Goal: Task Accomplishment & Management: Complete application form

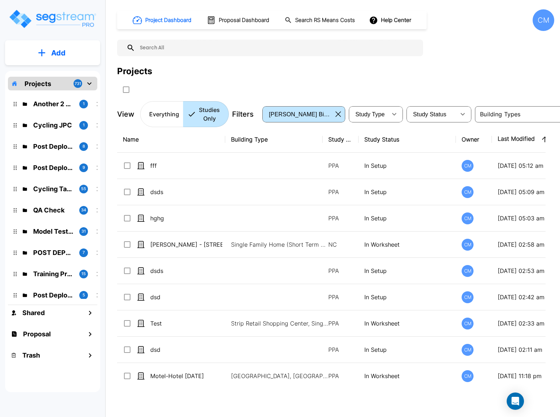
click at [46, 57] on button "Add" at bounding box center [52, 52] width 95 height 21
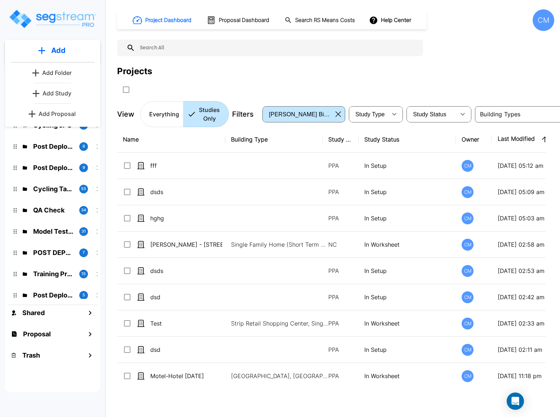
click at [59, 97] on p "Add Study" at bounding box center [56, 93] width 29 height 9
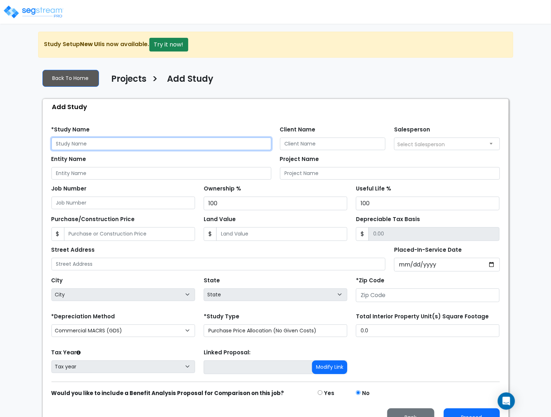
click at [89, 144] on input "text" at bounding box center [162, 144] width 220 height 13
type input "dwdw"
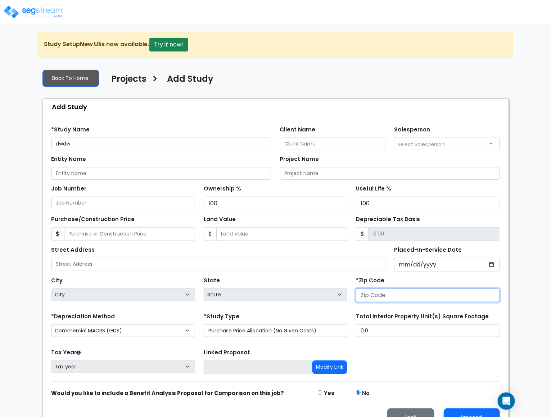
click at [402, 296] on input "number" at bounding box center [428, 295] width 144 height 14
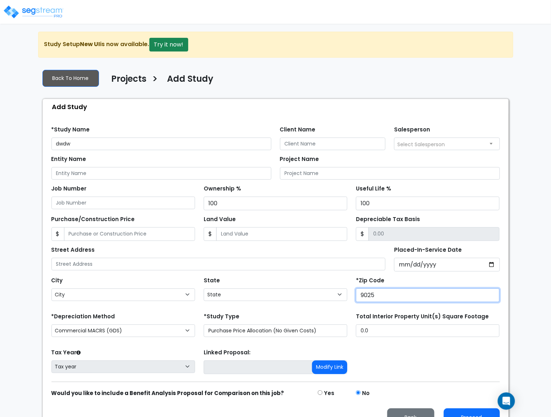
type input "90250"
select select "CA"
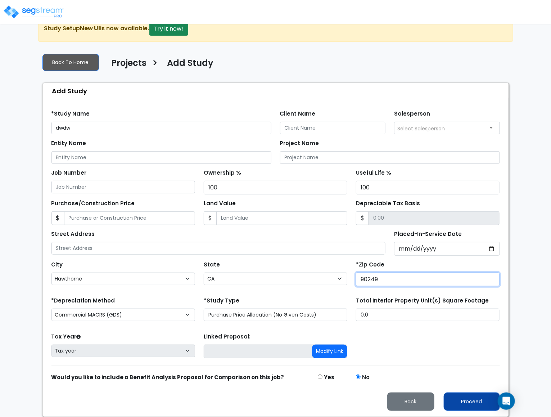
type input "90249"
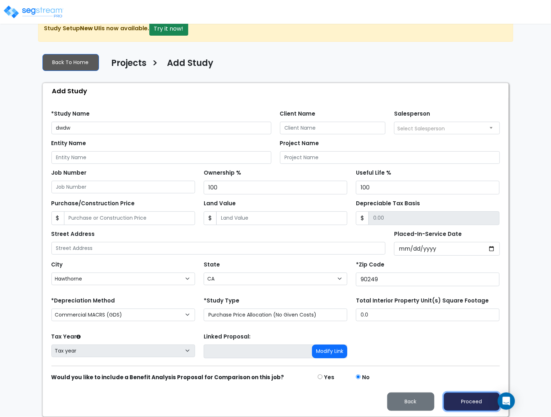
drag, startPoint x: 472, startPoint y: 397, endPoint x: 455, endPoint y: 397, distance: 17.3
click at [471, 397] on button "Proceed" at bounding box center [472, 402] width 56 height 18
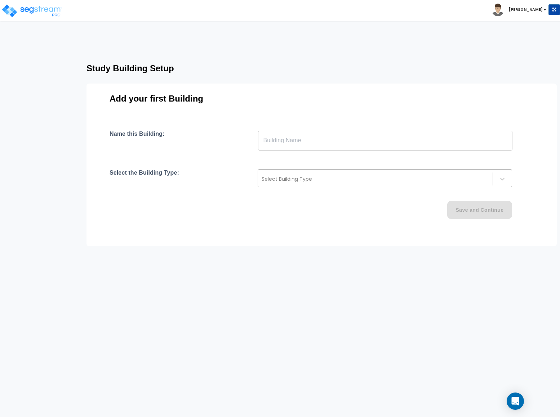
click at [285, 182] on div at bounding box center [374, 179] width 227 height 9
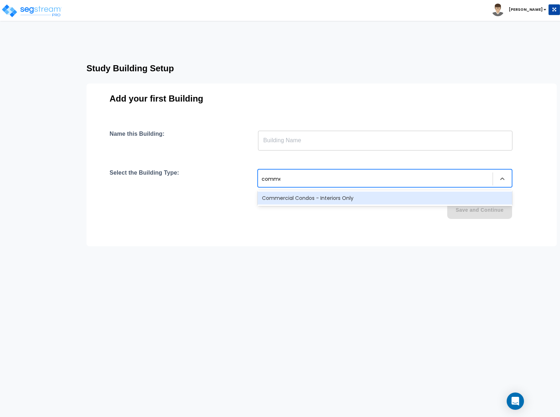
type input "commer"
click at [286, 199] on div "Commercial Condos - Interiors Only" at bounding box center [385, 198] width 254 height 13
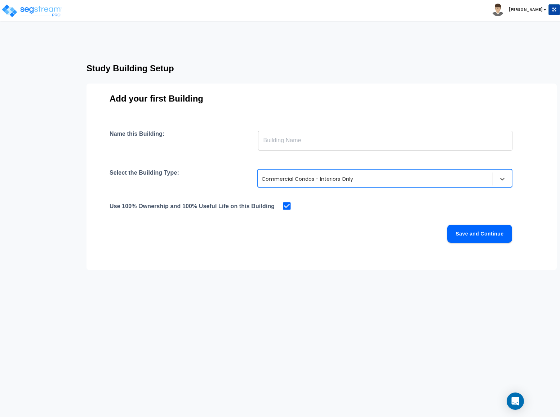
click at [288, 137] on input "text" at bounding box center [385, 140] width 254 height 20
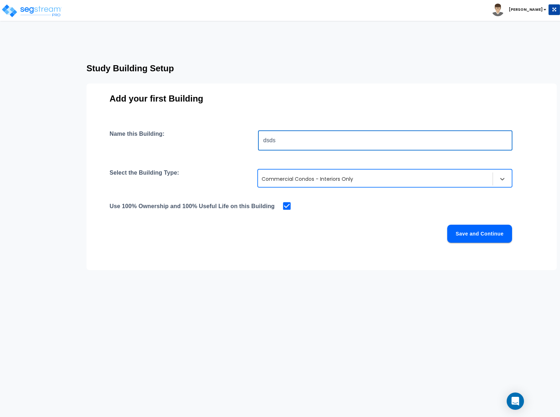
type input "dsds"
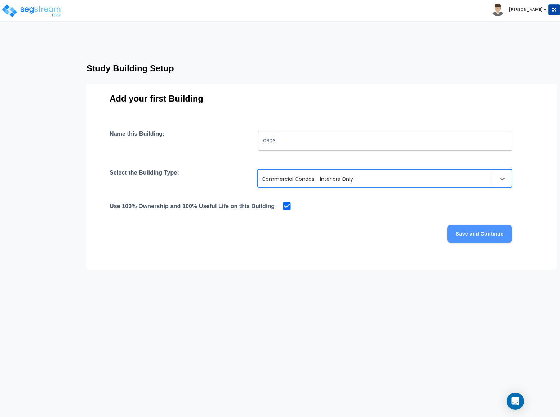
click at [448, 230] on button "Save and Continue" at bounding box center [479, 234] width 65 height 18
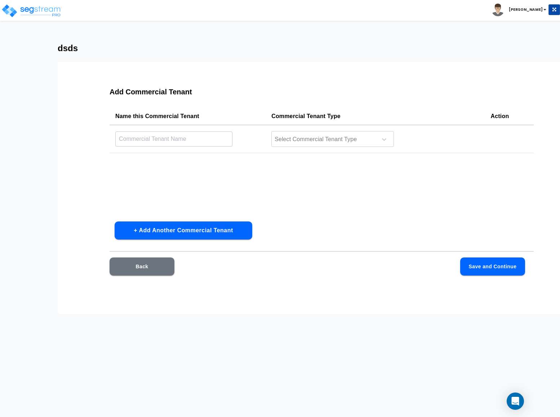
drag, startPoint x: 192, startPoint y: 134, endPoint x: 207, endPoint y: 137, distance: 16.2
click at [192, 133] on input "text" at bounding box center [173, 138] width 117 height 15
click at [296, 138] on div at bounding box center [323, 140] width 99 height 10
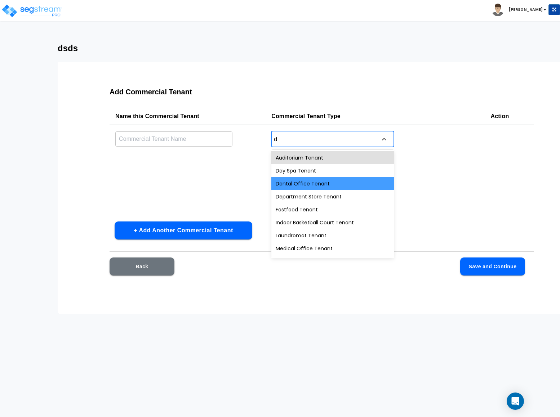
type input "de"
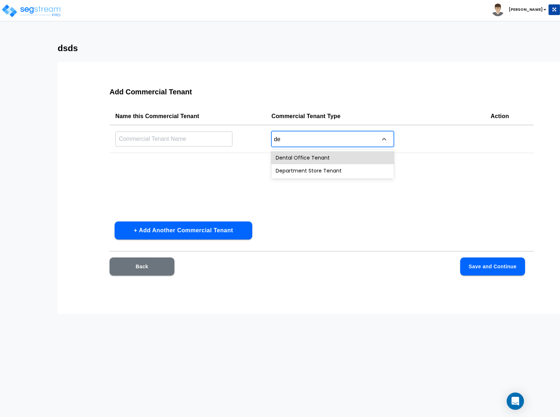
click at [290, 157] on div "Dental Office Tenant" at bounding box center [332, 157] width 122 height 13
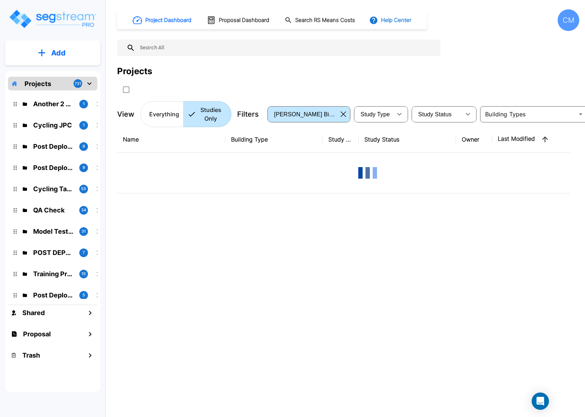
click at [393, 22] on button "Help Center" at bounding box center [390, 20] width 46 height 14
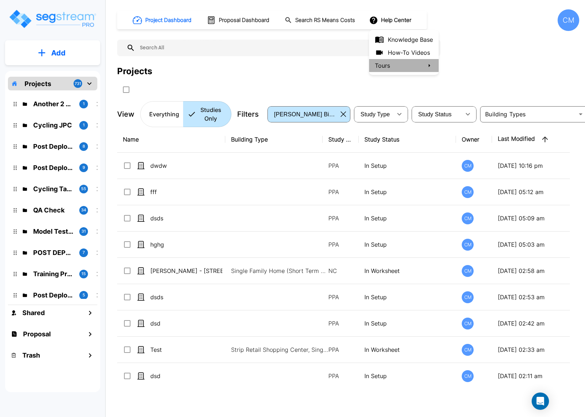
click at [411, 68] on li "Tours" at bounding box center [404, 65] width 70 height 13
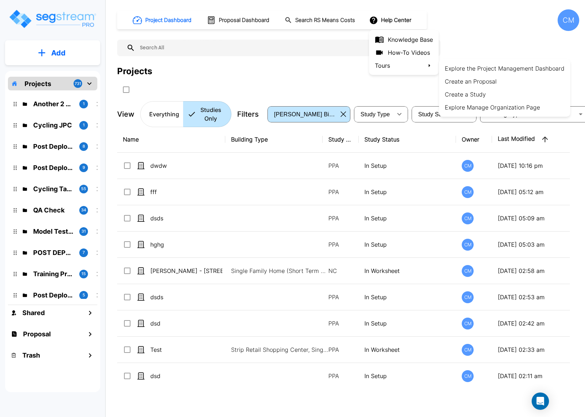
click at [402, 53] on div at bounding box center [292, 208] width 585 height 417
click at [402, 53] on link "How-To Videos" at bounding box center [404, 52] width 70 height 13
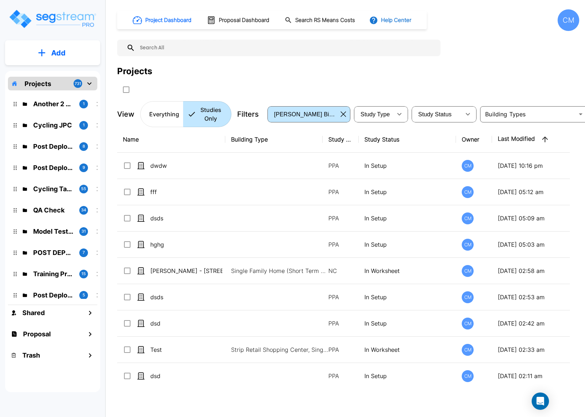
click at [385, 20] on button "Help Center" at bounding box center [390, 20] width 46 height 14
click at [383, 50] on icon at bounding box center [379, 52] width 9 height 9
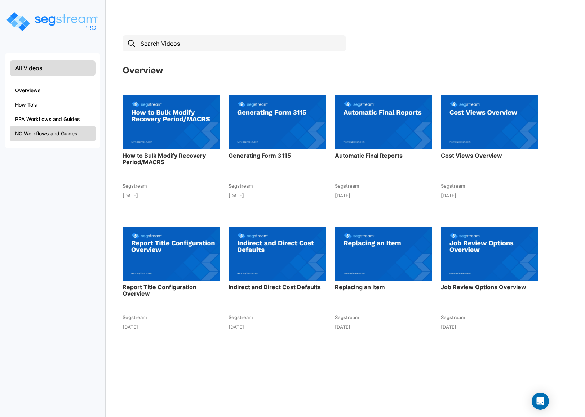
click at [48, 139] on li "NC Workflows and Guides" at bounding box center [53, 133] width 86 height 14
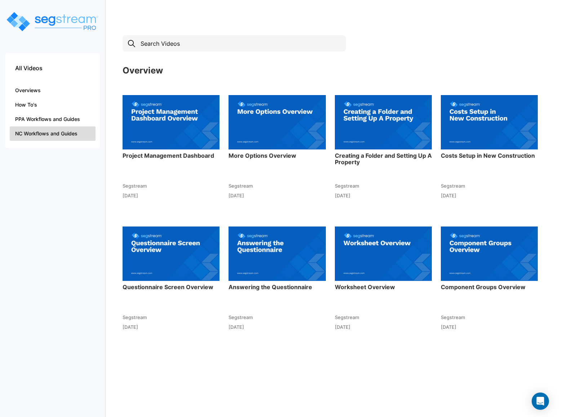
click at [474, 160] on img at bounding box center [488, 121] width 97 height 79
